Goal: Check status: Check status

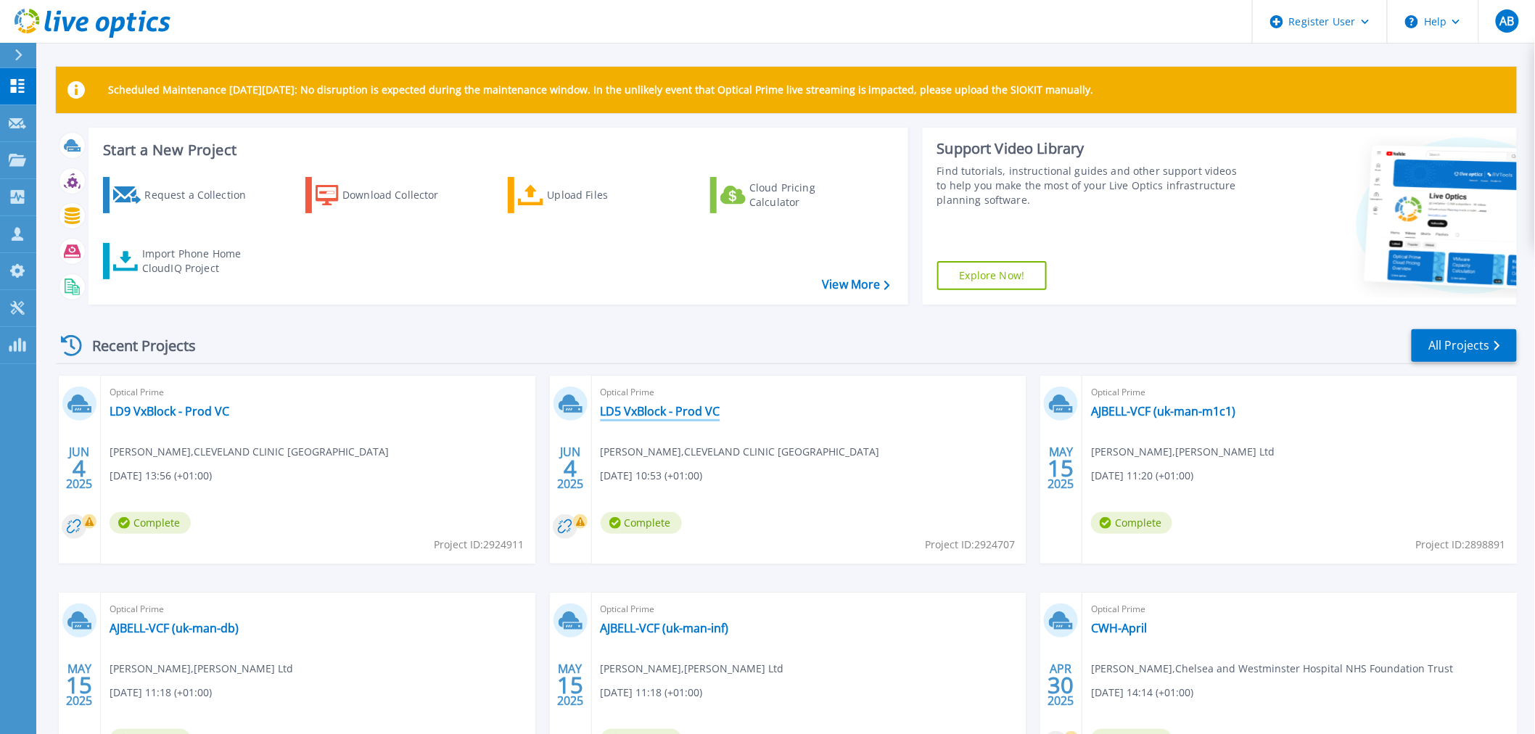
click at [639, 411] on link "LD5 VxBlock - Prod VC" at bounding box center [661, 411] width 120 height 15
click at [210, 419] on div "Optical Prime LD9 VxBlock - Prod VC Minh Tran , CLEVELAND CLINIC LONDON 06/04/2…" at bounding box center [318, 470] width 435 height 188
click at [210, 414] on link "LD9 VxBlock - Prod VC" at bounding box center [170, 411] width 120 height 15
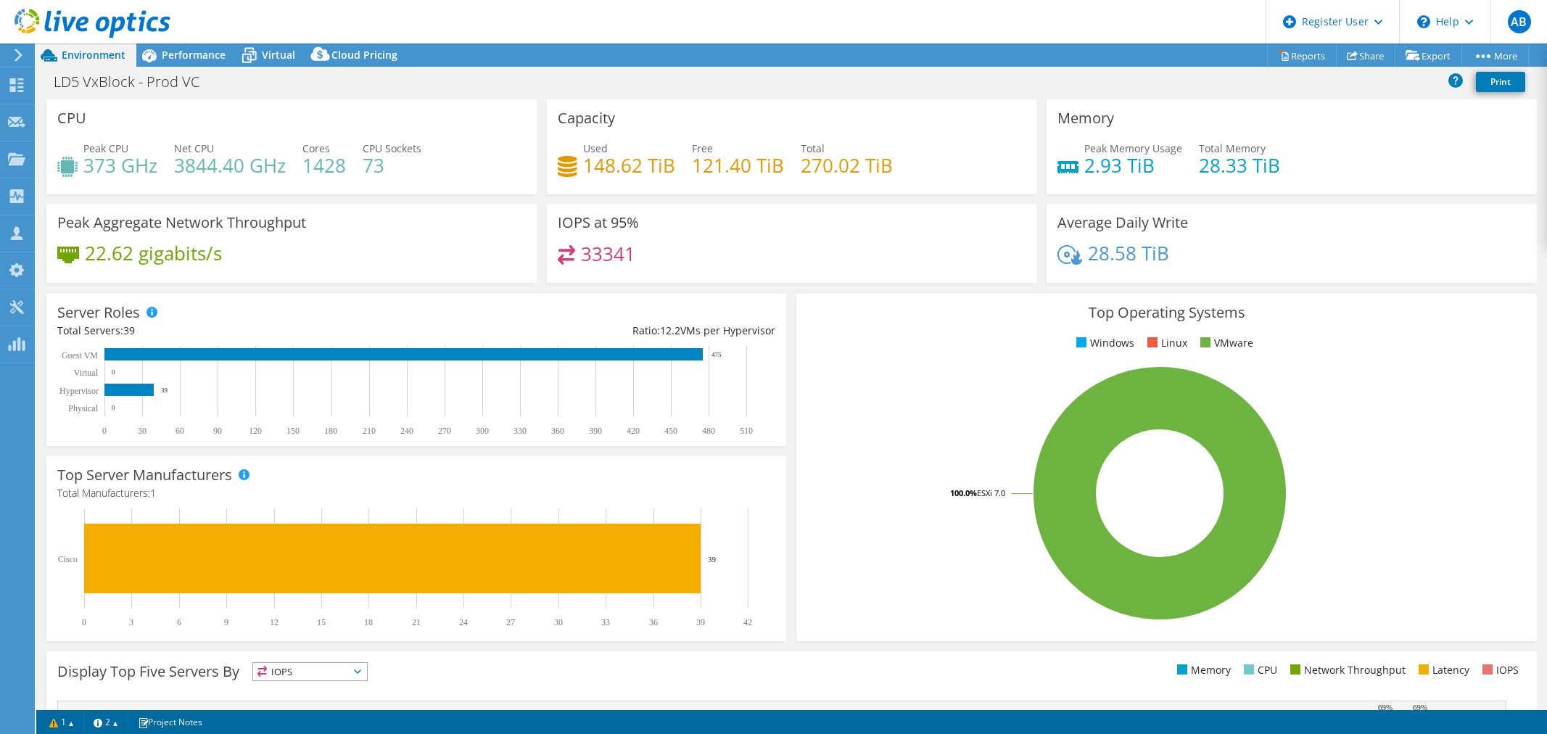
select select "EULondon"
select select "GBP"
click at [276, 458] on div "Top Server Manufacturers Manufacturers are shown for physical servers and hyper…" at bounding box center [416, 548] width 740 height 185
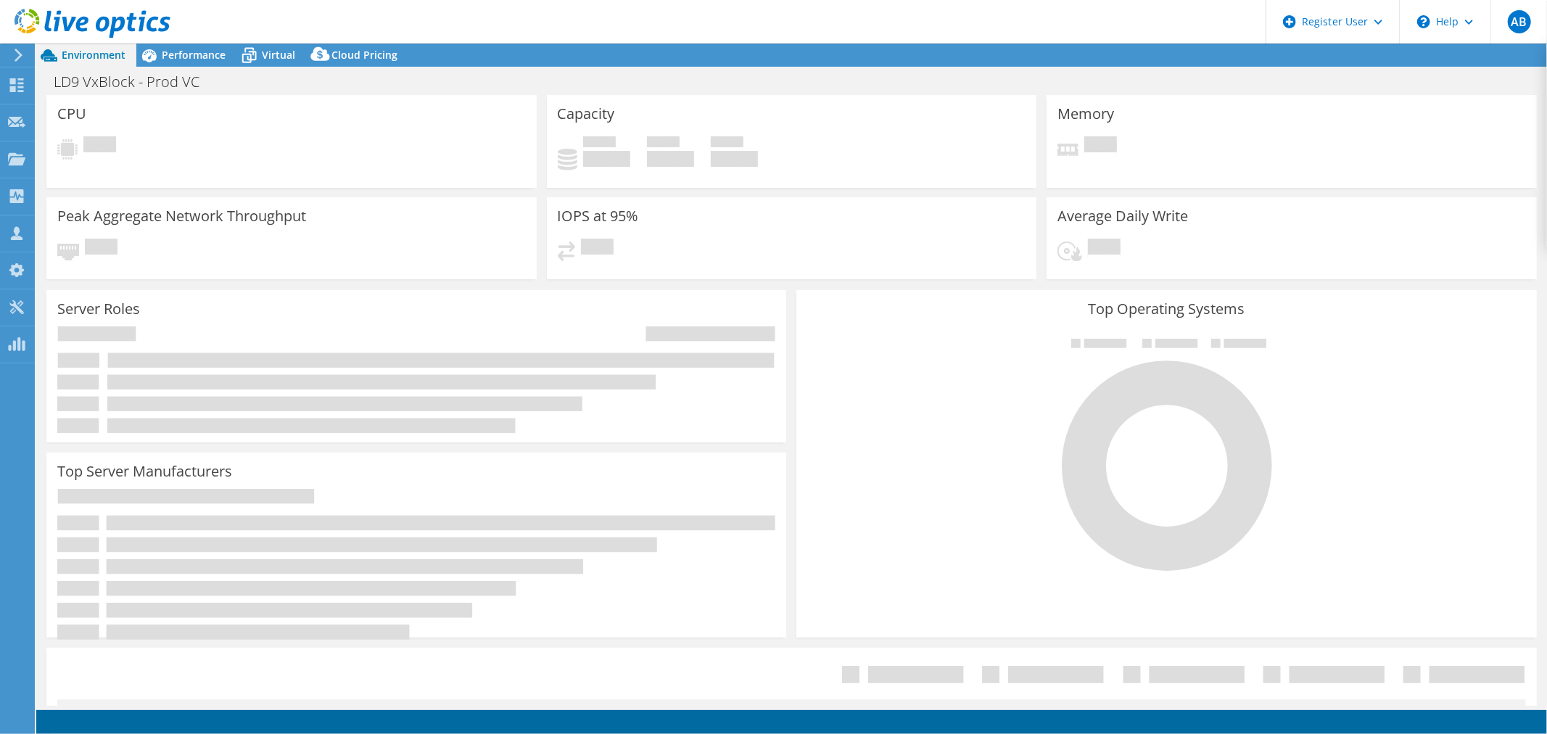
select select "EULondon"
select select "GBP"
